Goal: Transaction & Acquisition: Purchase product/service

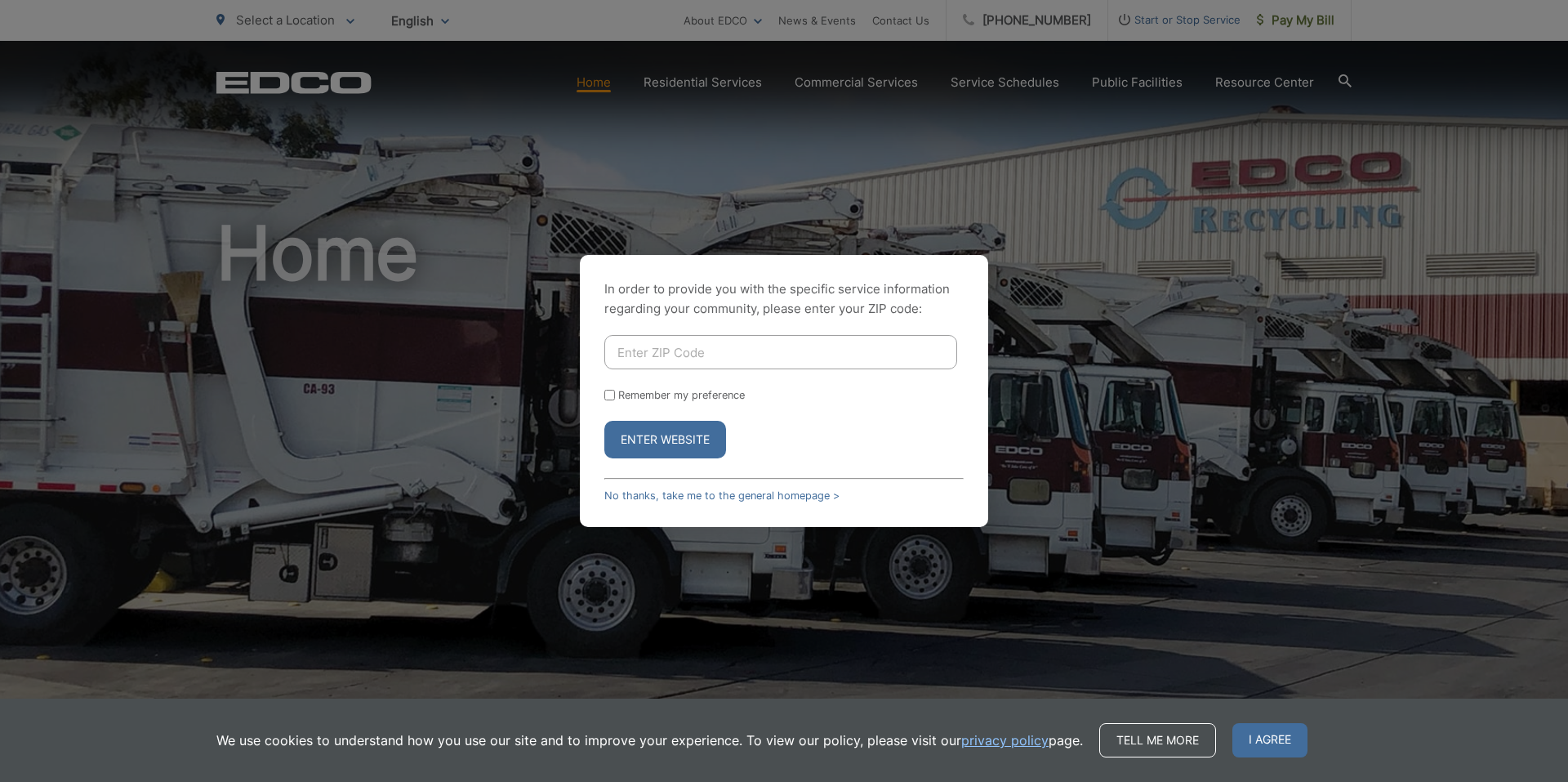
click at [655, 352] on input "Enter ZIP Code" at bounding box center [780, 352] width 352 height 35
type input "91916"
click at [677, 433] on button "Enter Website" at bounding box center [665, 439] width 122 height 38
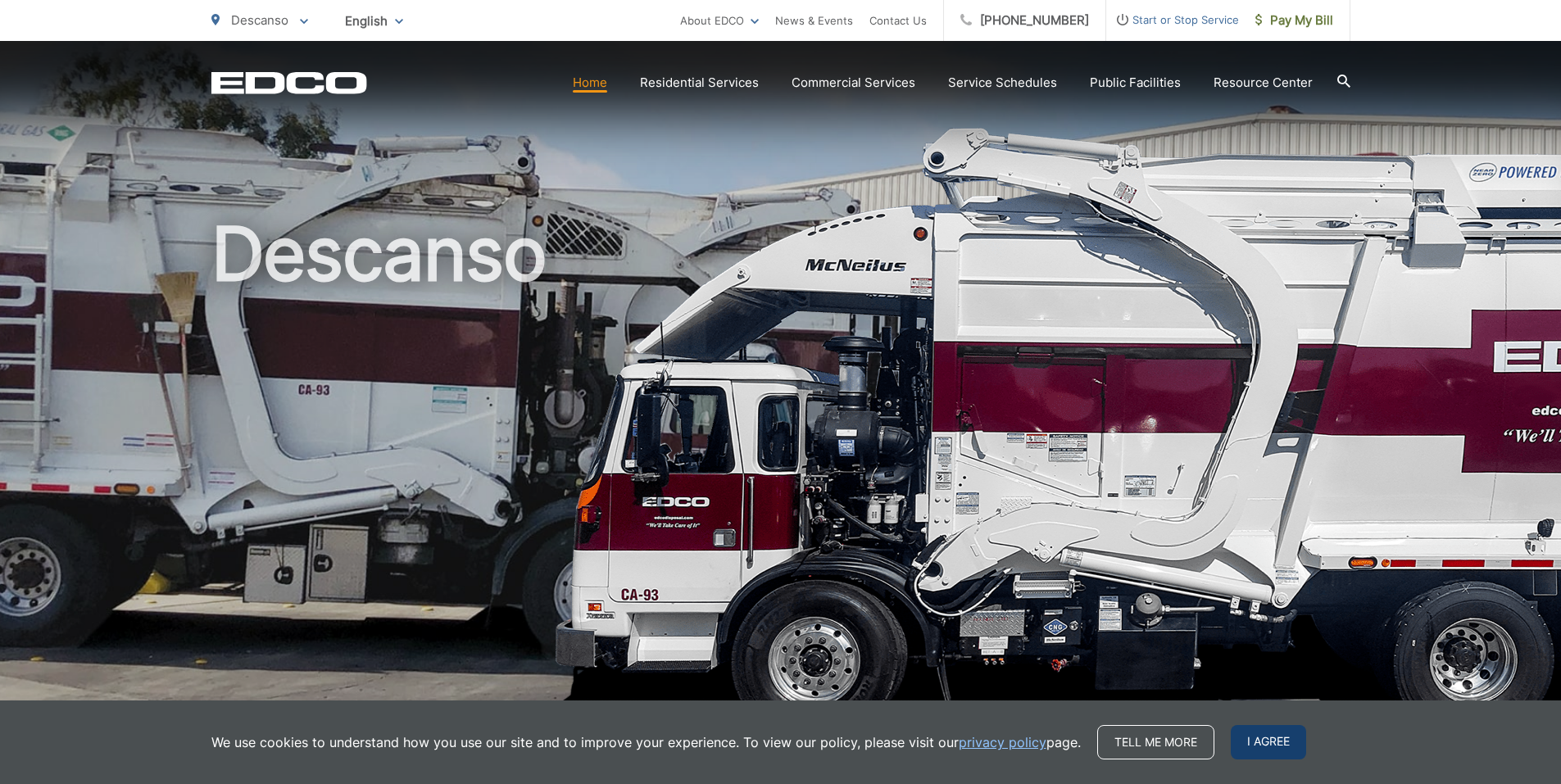
click at [1277, 738] on span "I agree" at bounding box center [1269, 742] width 76 height 35
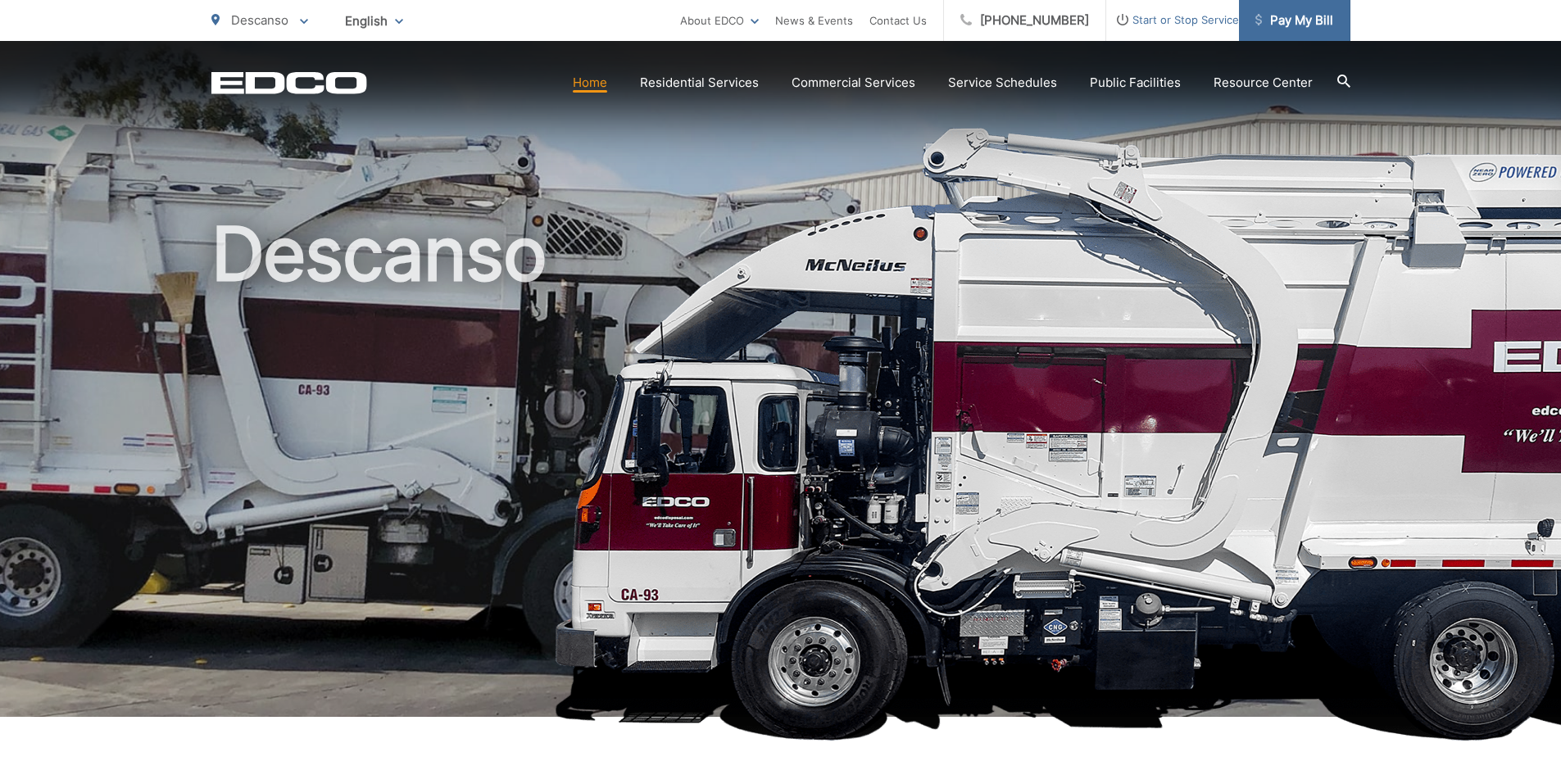
click at [1287, 12] on span "Pay My Bill" at bounding box center [1294, 20] width 77 height 19
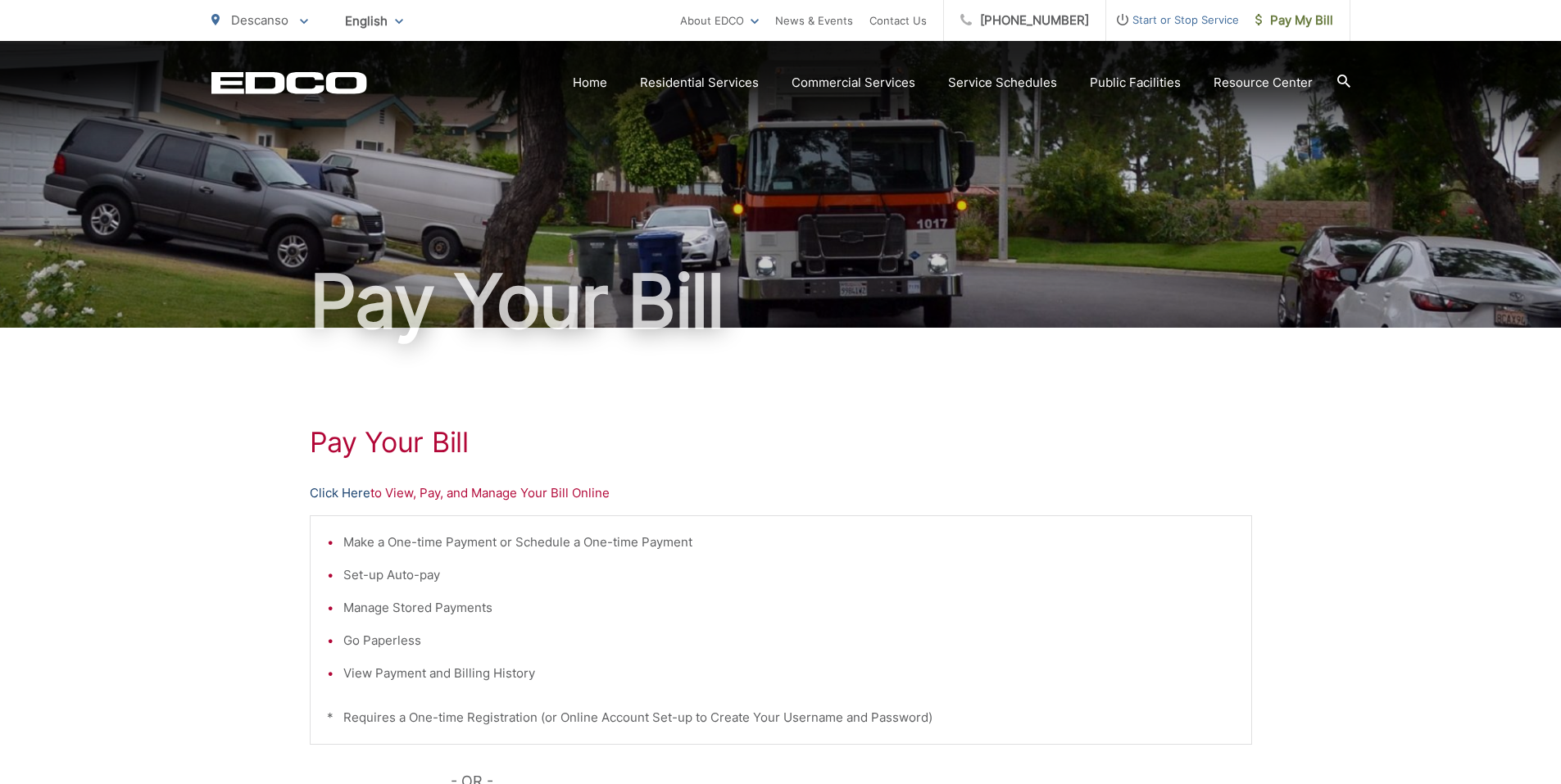
click at [352, 494] on link "Click Here" at bounding box center [340, 493] width 61 height 19
